Goal: Task Accomplishment & Management: Manage account settings

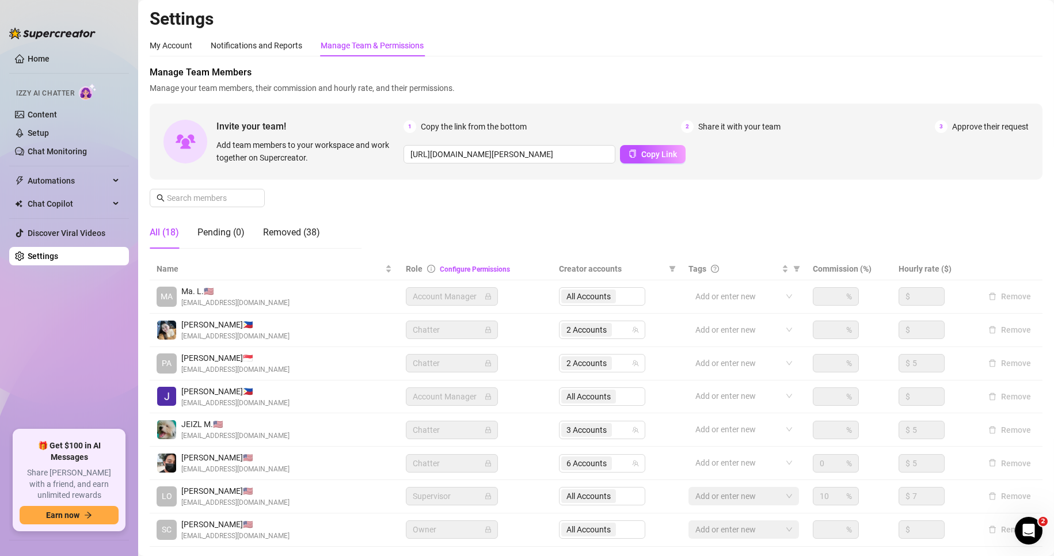
scroll to position [71, 0]
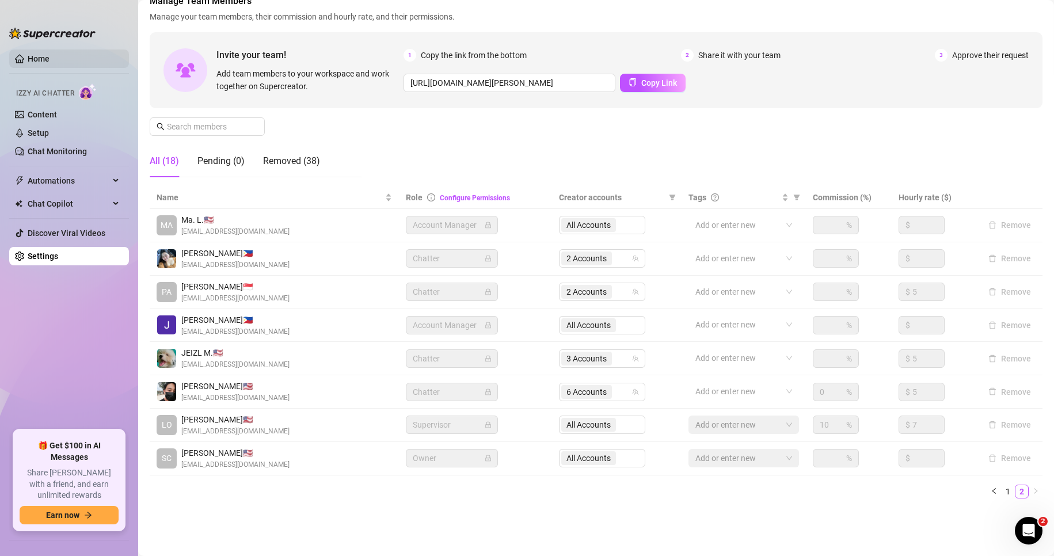
click at [50, 55] on link "Home" at bounding box center [39, 58] width 22 height 9
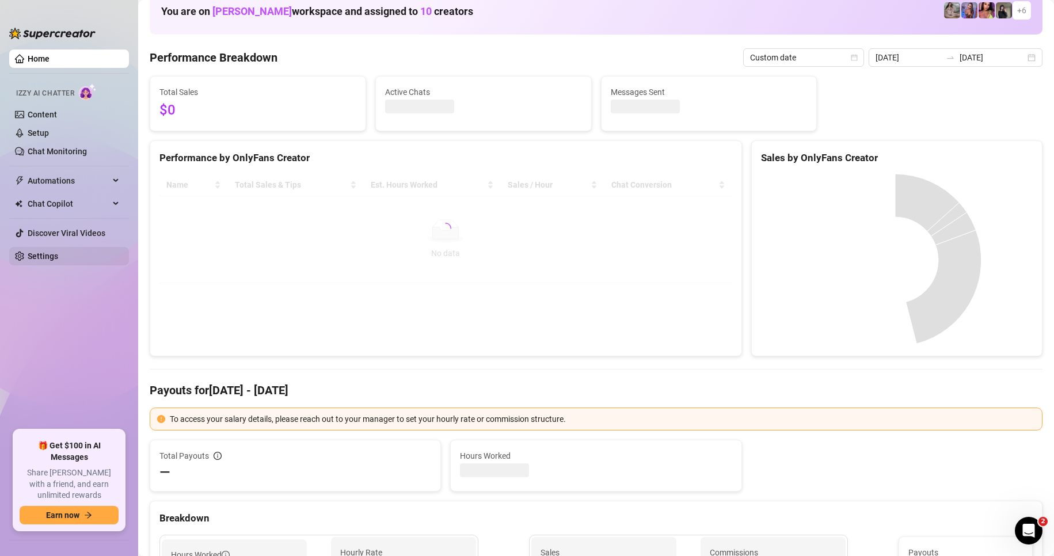
click at [52, 255] on link "Settings" at bounding box center [43, 256] width 31 height 9
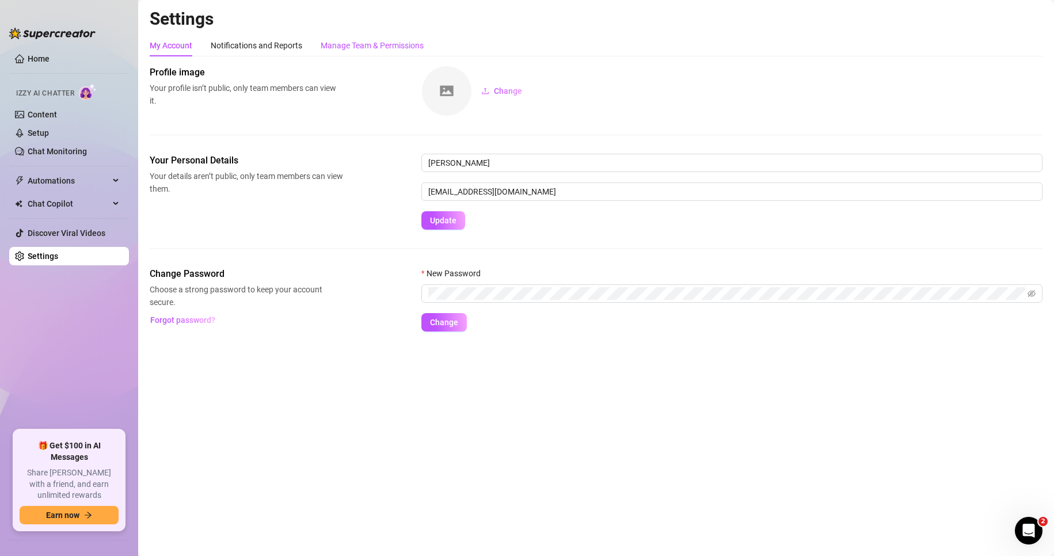
click at [379, 41] on div "Manage Team & Permissions" at bounding box center [372, 45] width 103 height 13
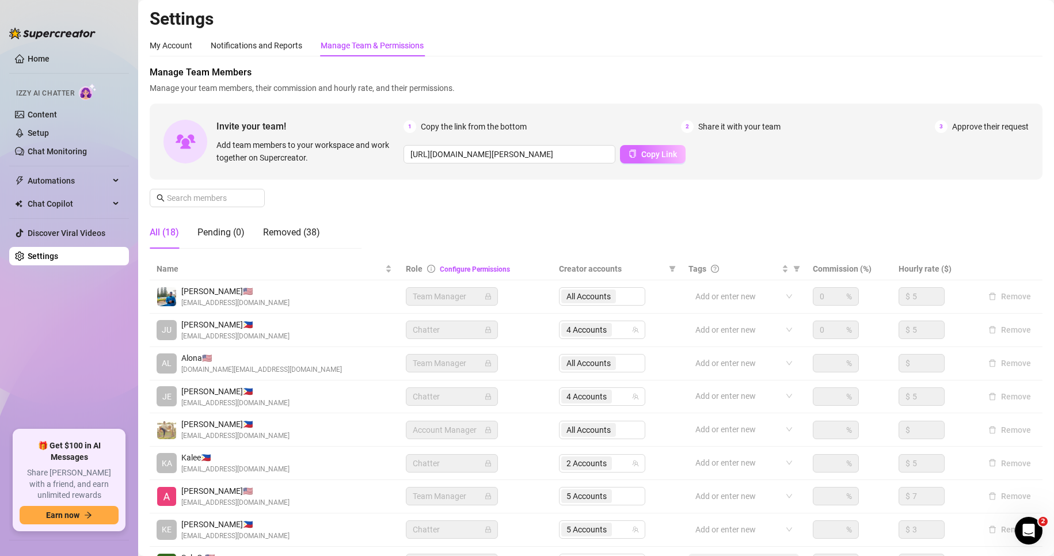
click at [664, 153] on span "Copy Link" at bounding box center [659, 154] width 36 height 9
click at [651, 153] on span "Copy Link" at bounding box center [659, 154] width 36 height 9
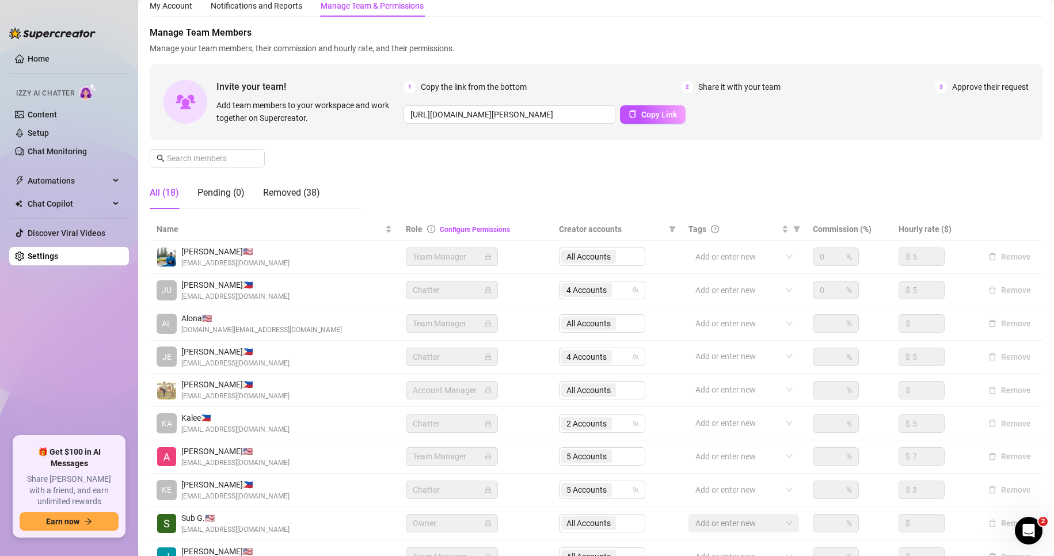
scroll to position [37, 0]
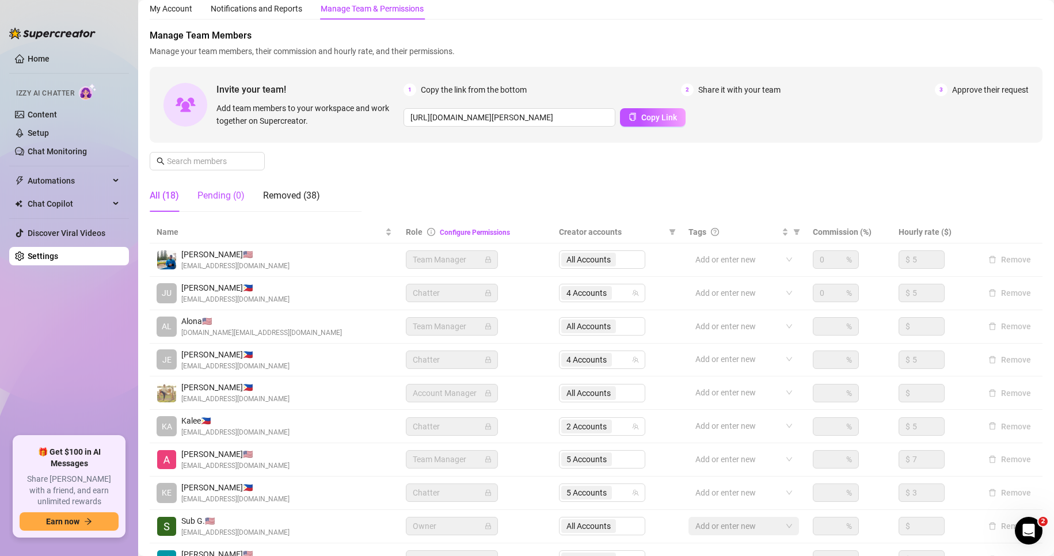
click at [219, 198] on div "Pending (0)" at bounding box center [220, 196] width 47 height 14
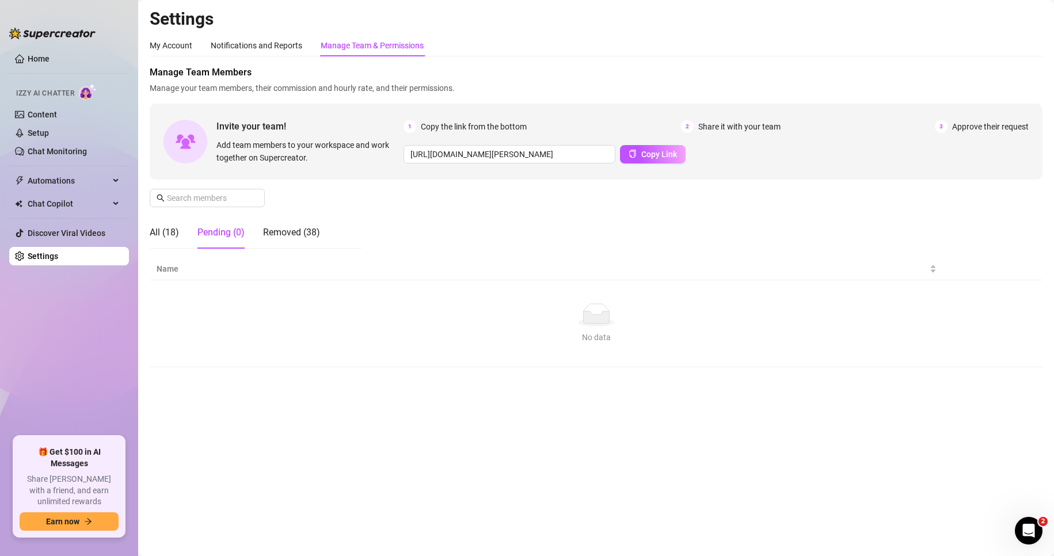
scroll to position [0, 0]
click at [365, 230] on div "Manage Team Members Manage your team members, their commission and hourly rate,…" at bounding box center [596, 162] width 893 height 192
click at [163, 229] on div "All (18)" at bounding box center [164, 233] width 29 height 14
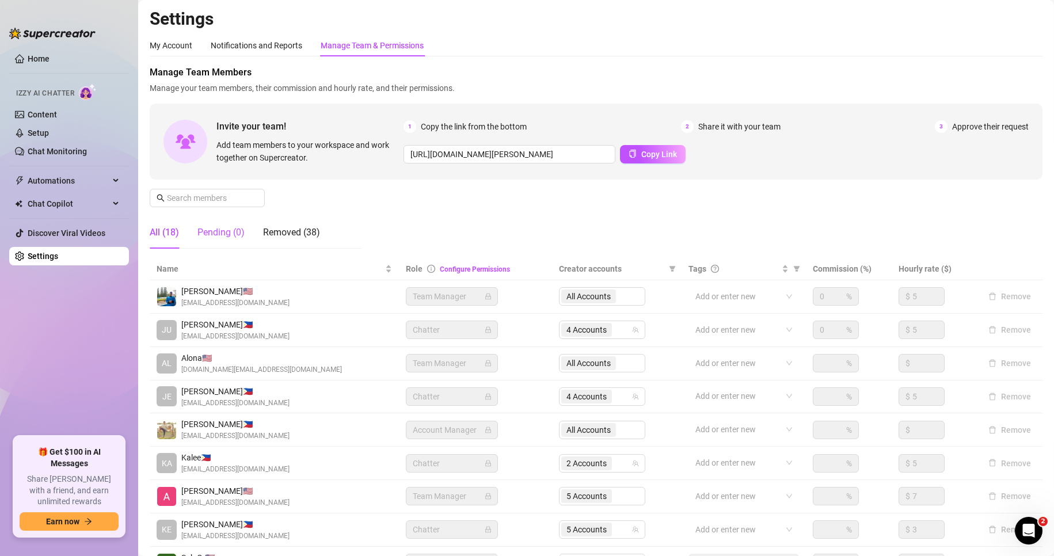
click at [244, 232] on div "Pending (0)" at bounding box center [220, 233] width 47 height 14
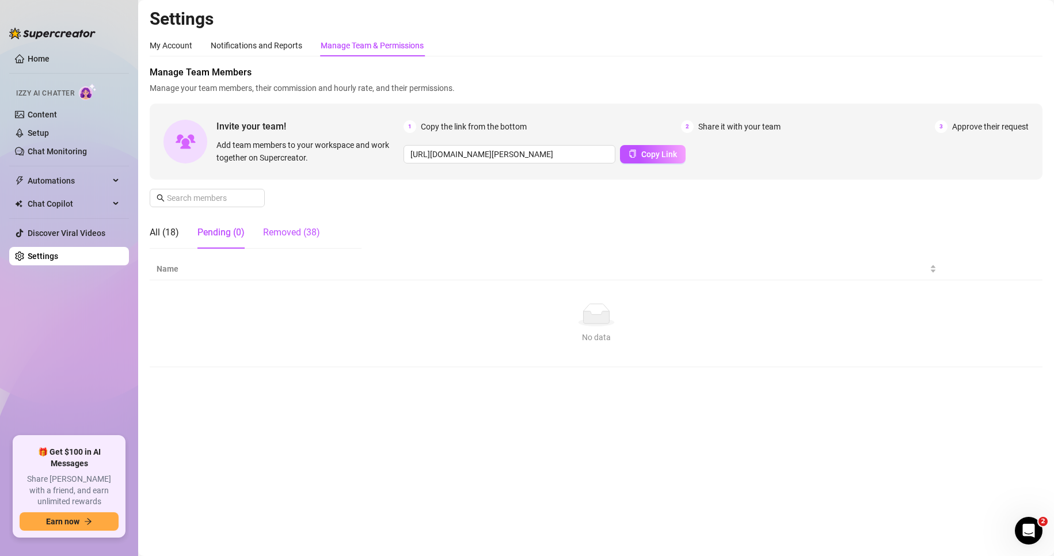
click at [291, 231] on div "Removed (38)" at bounding box center [291, 233] width 57 height 14
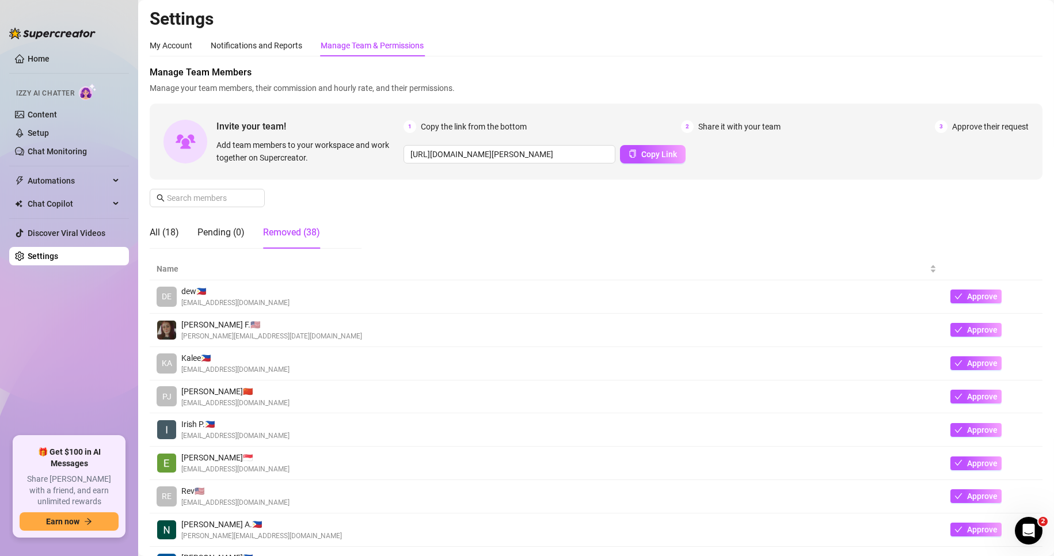
scroll to position [138, 0]
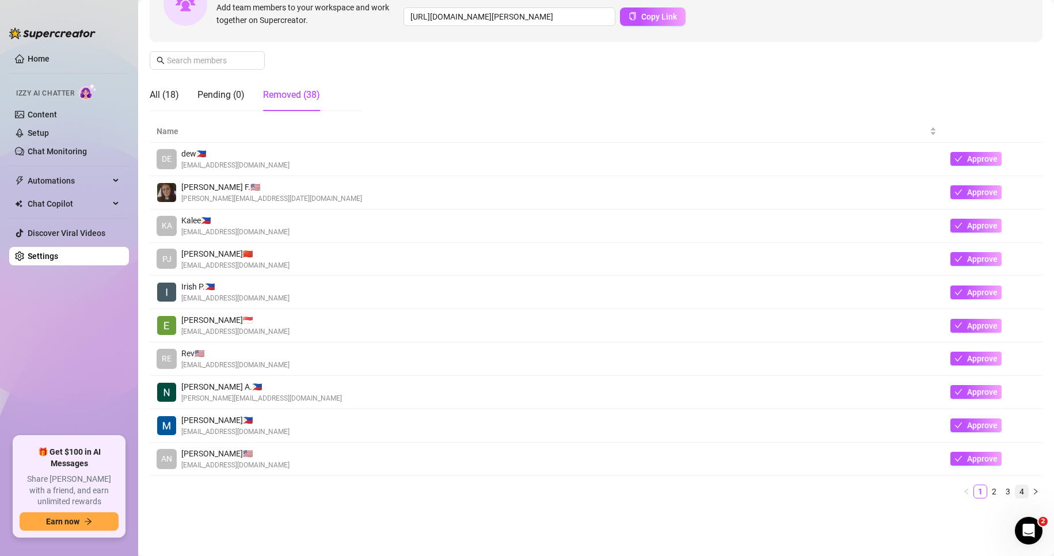
click at [1015, 494] on link "4" at bounding box center [1021, 491] width 13 height 13
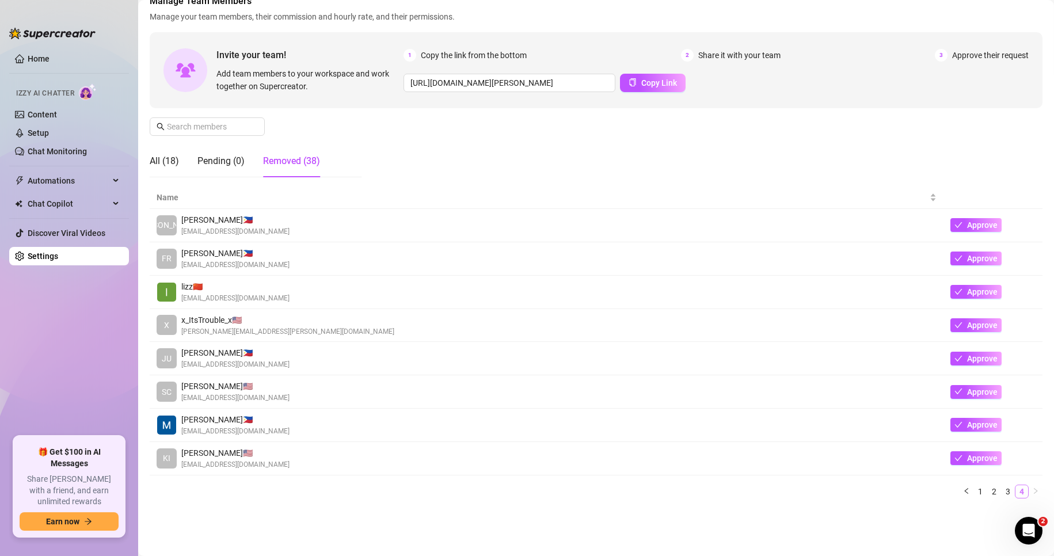
scroll to position [71, 0]
click at [163, 154] on div "All (18)" at bounding box center [164, 161] width 29 height 14
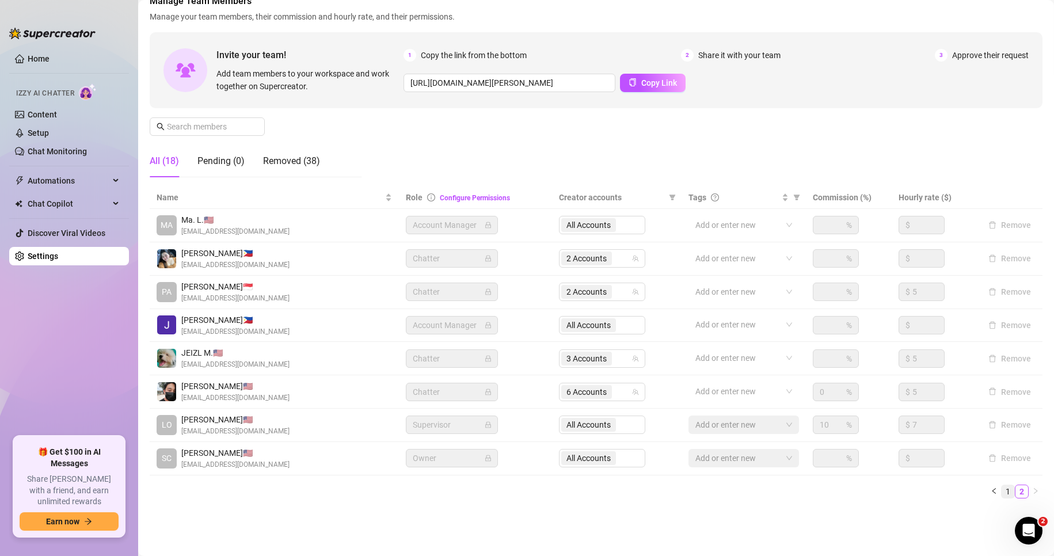
click at [1002, 493] on link "1" at bounding box center [1008, 491] width 13 height 13
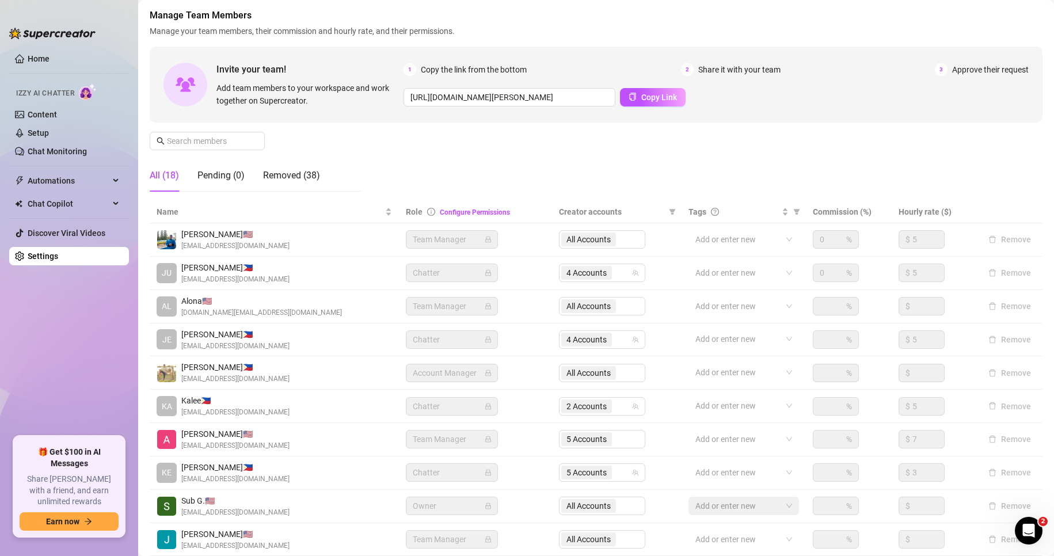
scroll to position [138, 0]
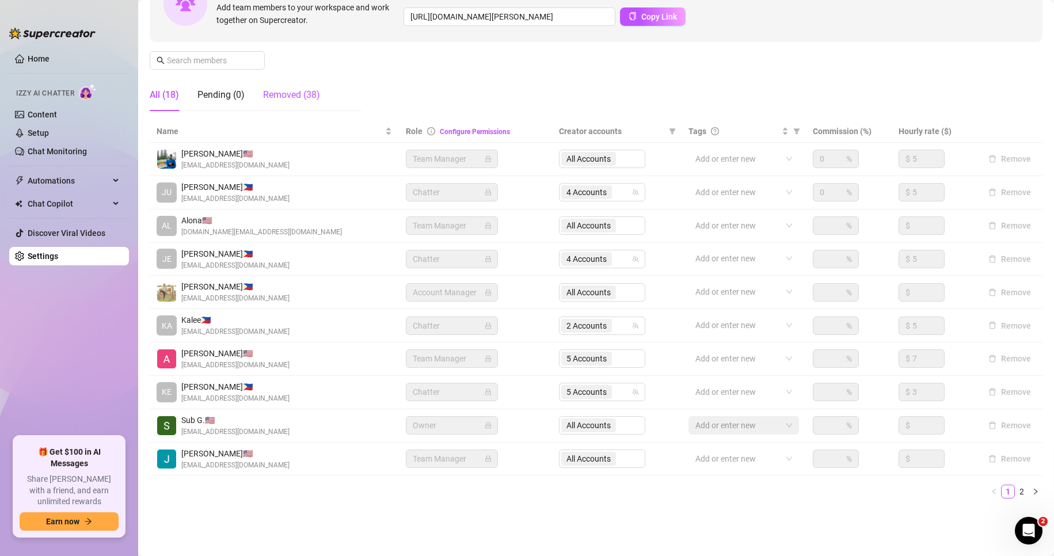
click at [303, 94] on div "Removed (38)" at bounding box center [291, 95] width 57 height 14
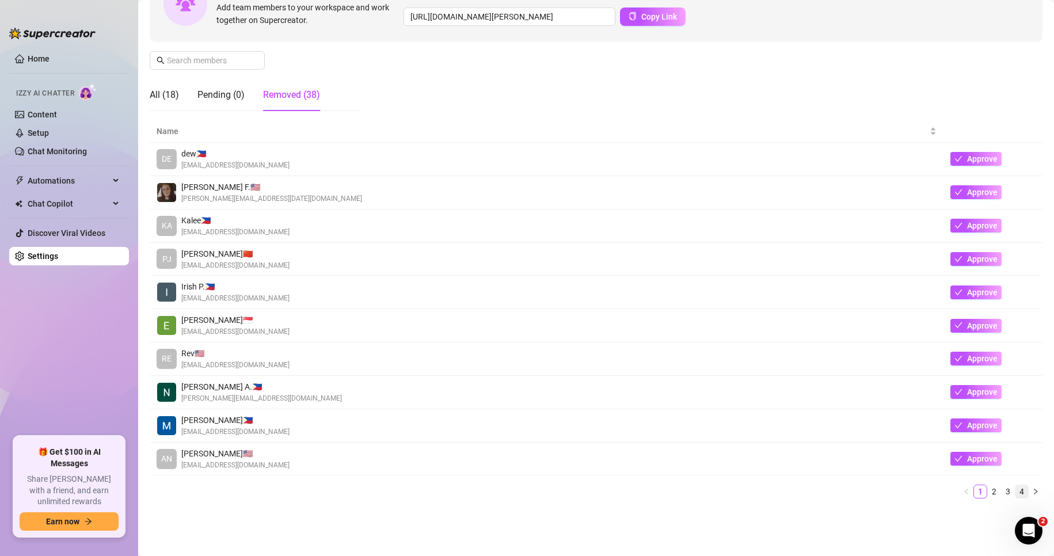
click at [1015, 489] on link "4" at bounding box center [1021, 491] width 13 height 13
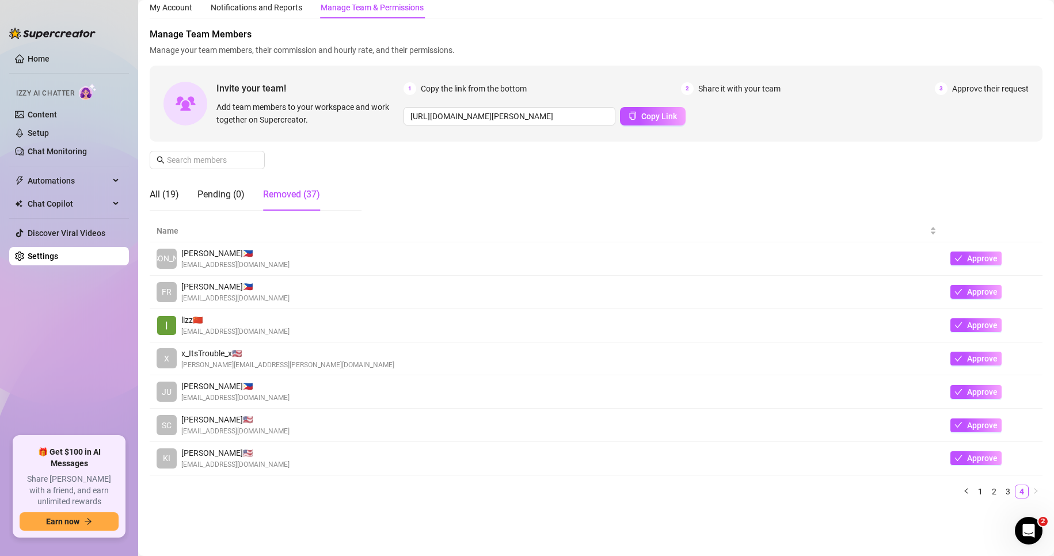
scroll to position [38, 0]
click at [1002, 491] on link "3" at bounding box center [1008, 491] width 13 height 13
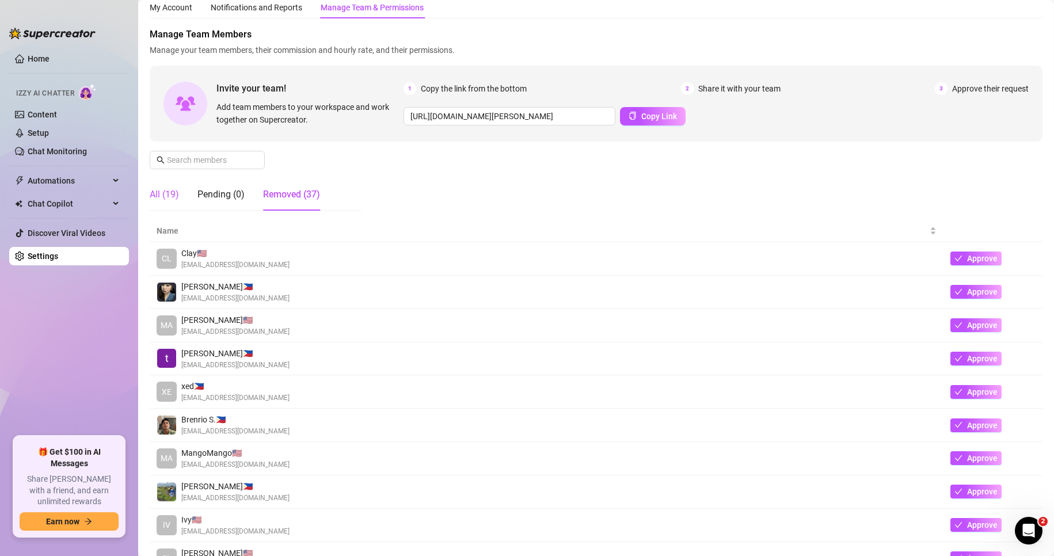
click at [165, 197] on div "All (19)" at bounding box center [164, 195] width 29 height 14
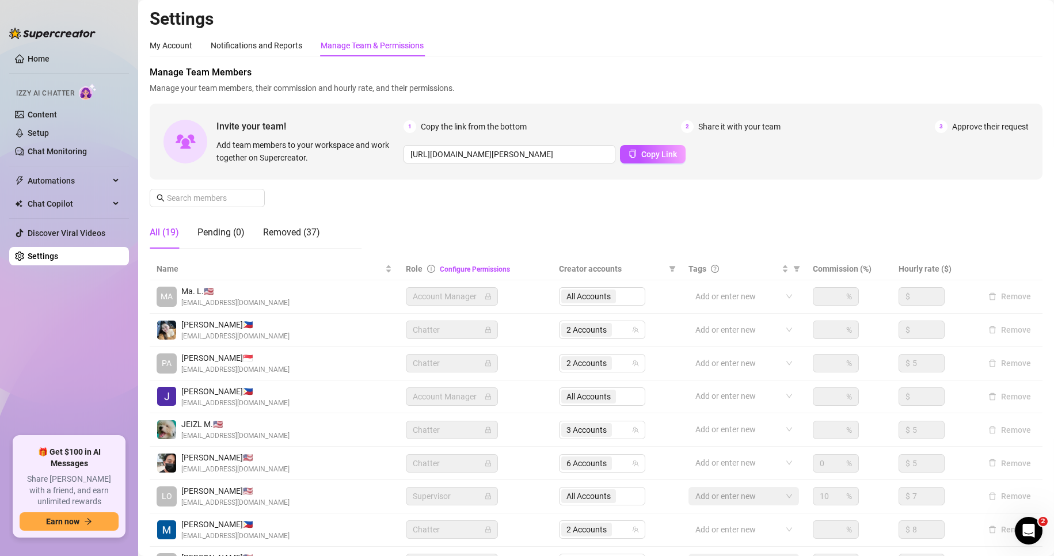
scroll to position [105, 0]
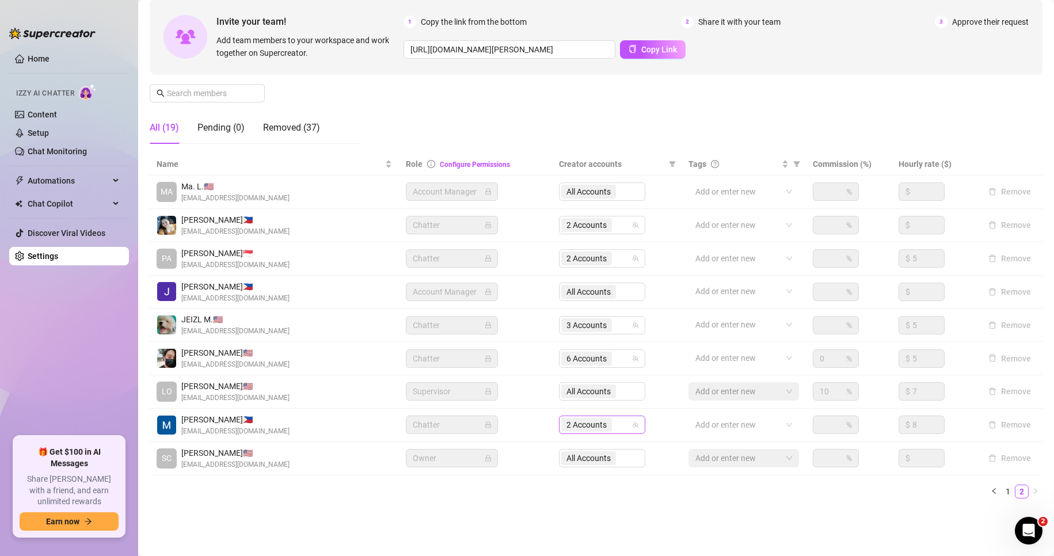
click at [568, 425] on span "2 Accounts" at bounding box center [586, 424] width 40 height 13
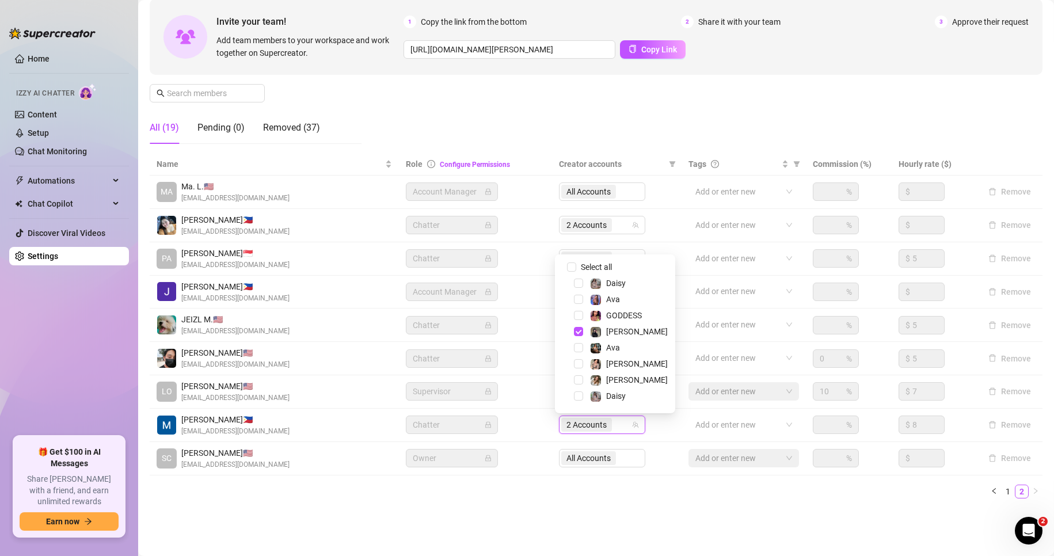
scroll to position [30, 0]
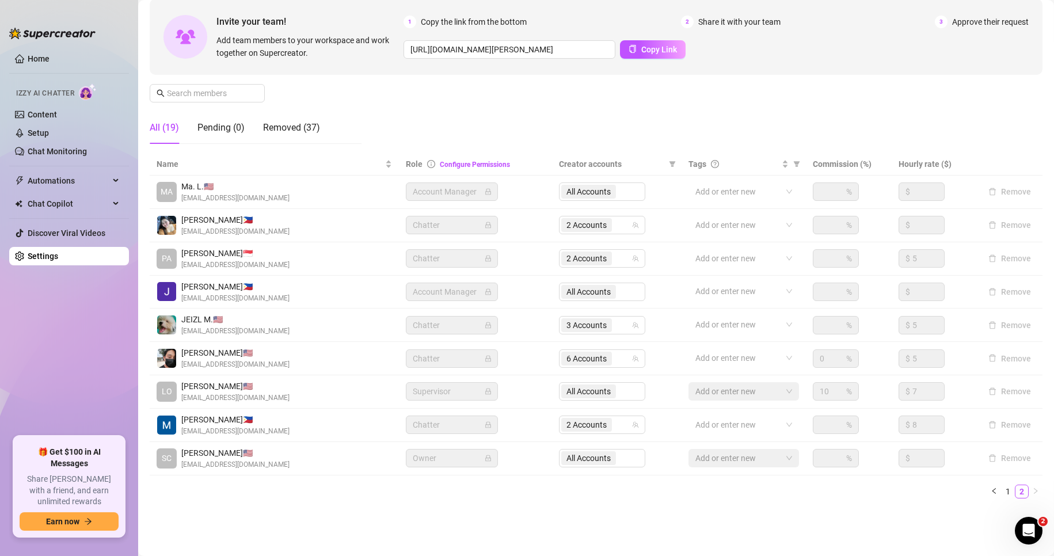
click at [391, 488] on ul "1 2" at bounding box center [596, 492] width 893 height 14
